Goal: Information Seeking & Learning: Learn about a topic

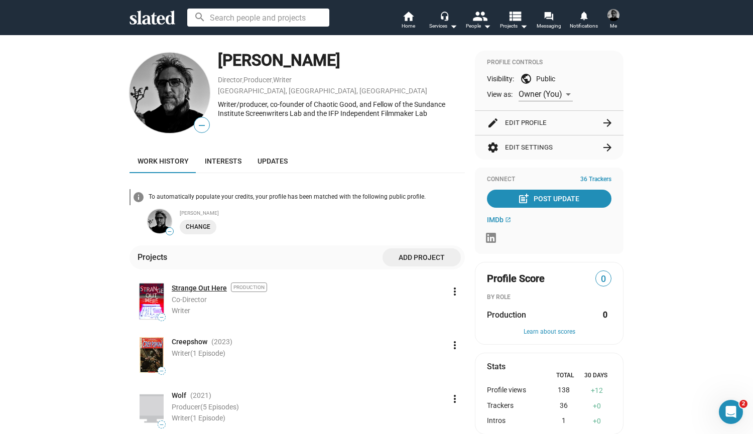
click at [187, 287] on link "Strange Out Here" at bounding box center [199, 289] width 55 height 10
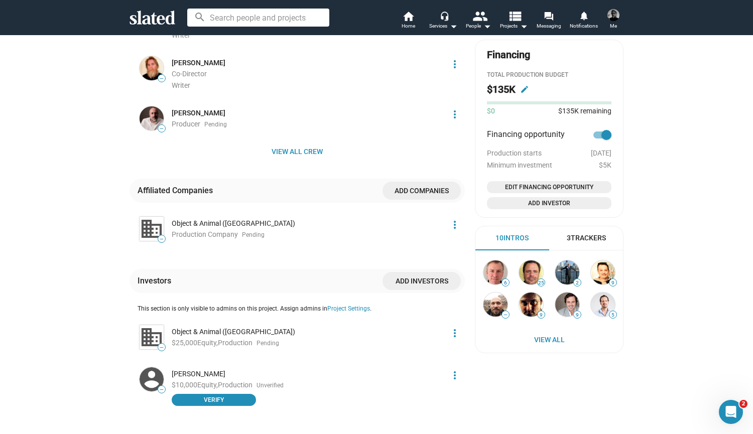
scroll to position [526, 0]
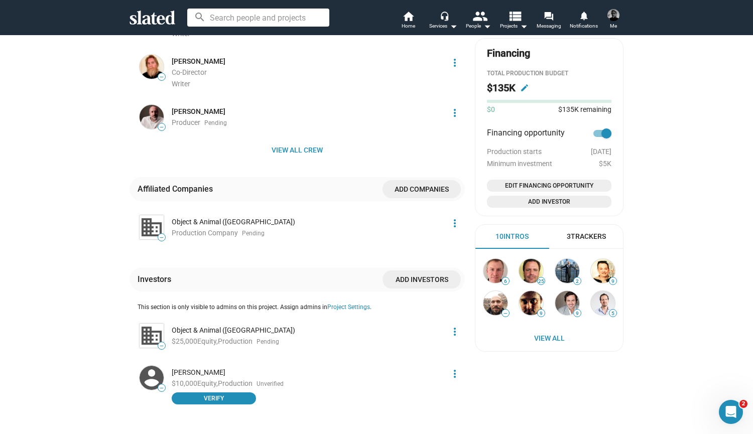
click at [580, 233] on div "3 Trackers" at bounding box center [586, 237] width 39 height 10
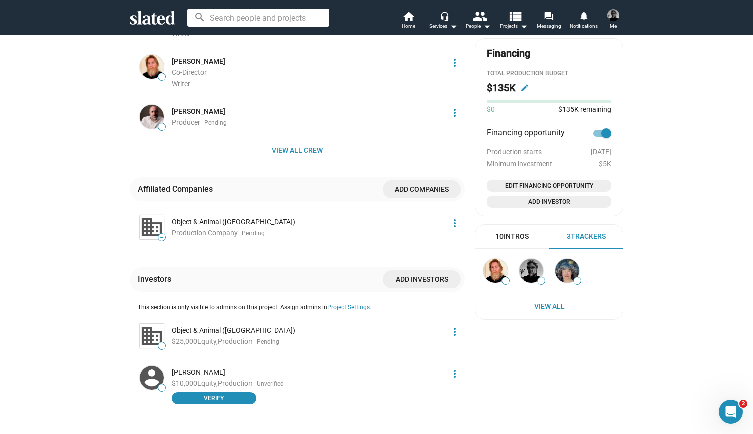
click at [519, 237] on div "10 Intros" at bounding box center [512, 237] width 33 height 10
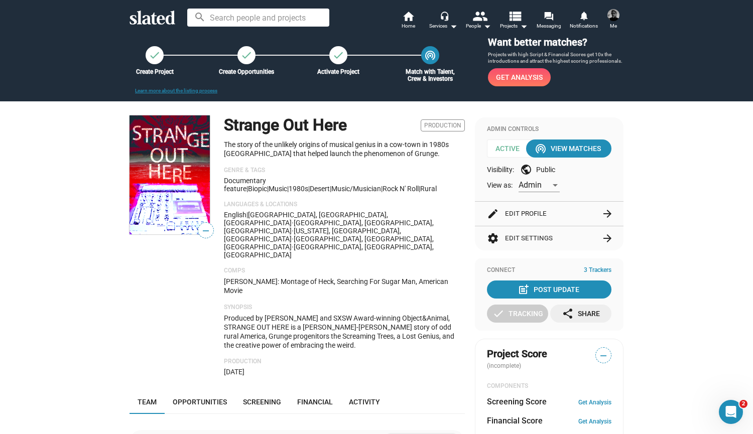
scroll to position [4, 0]
